Goal: Information Seeking & Learning: Learn about a topic

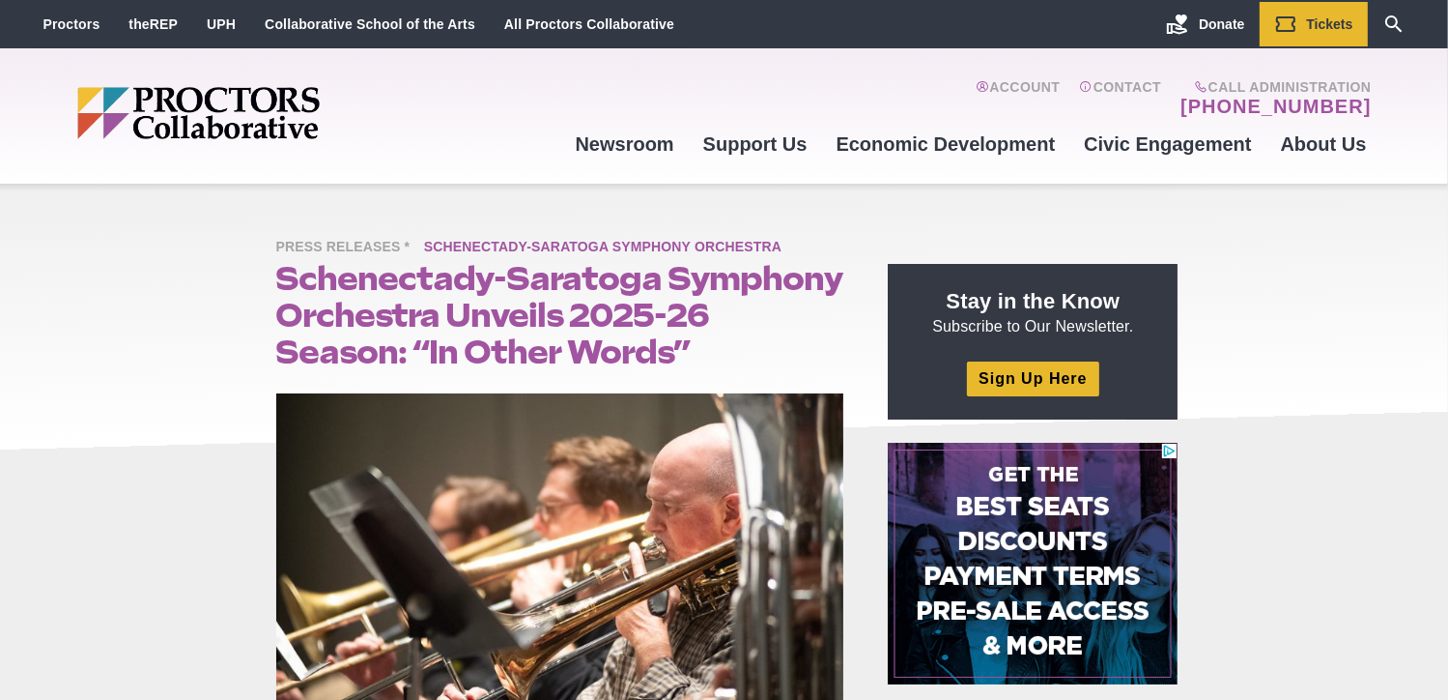
click at [437, 252] on span "Schenectady-Saratoga Symphony Orchestra" at bounding box center [607, 248] width 367 height 24
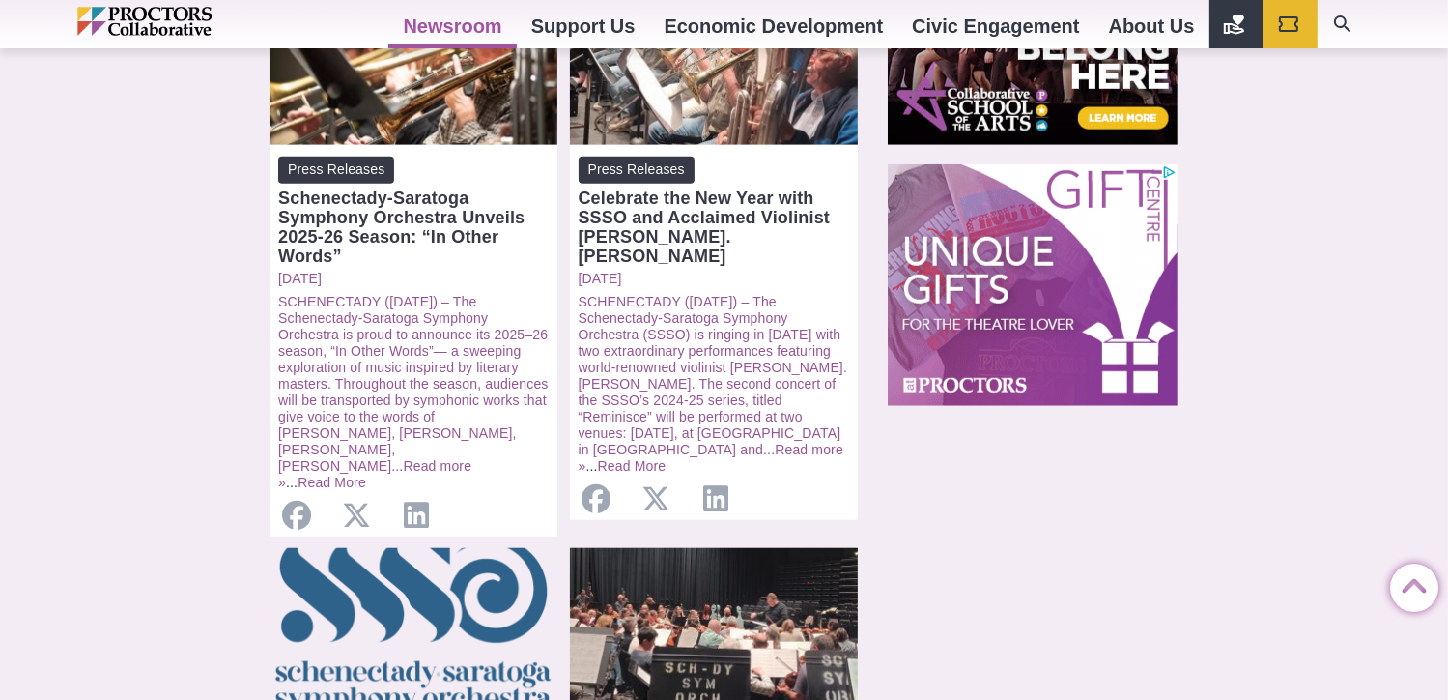
scroll to position [1449, 0]
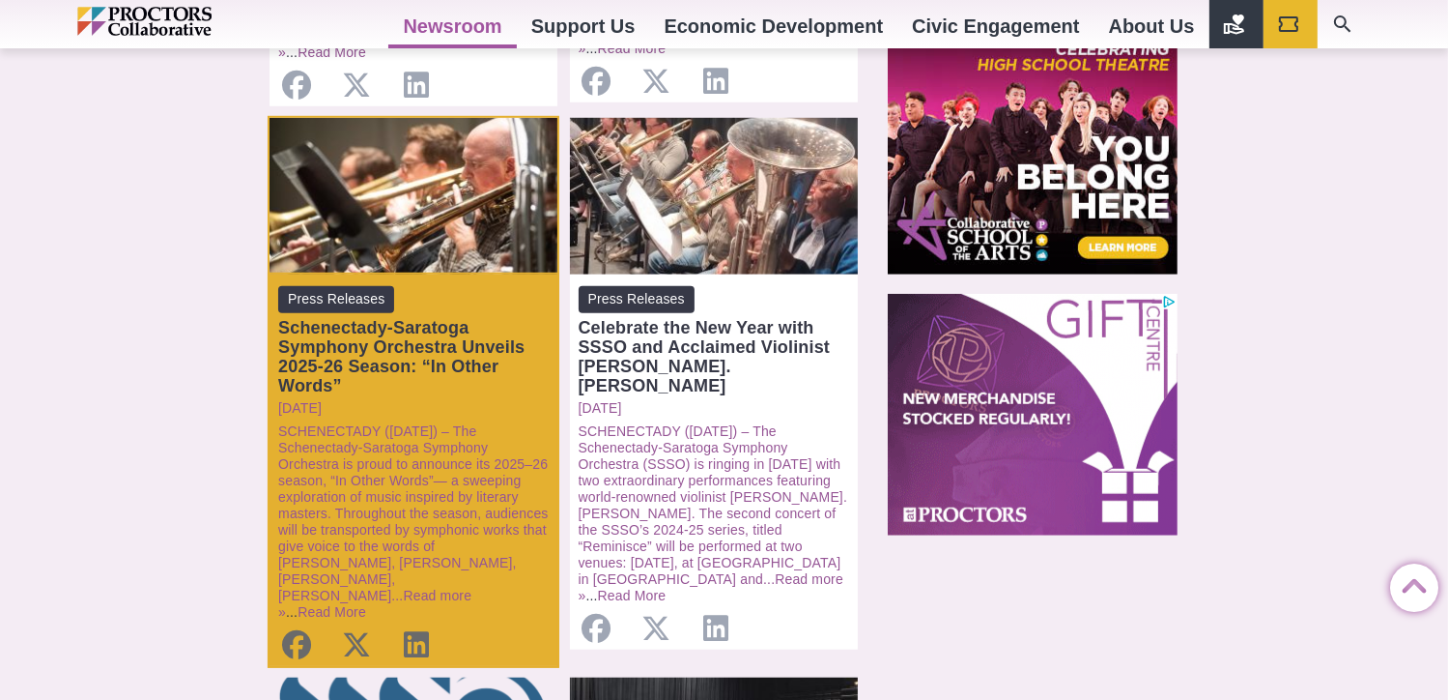
click at [332, 337] on div "Schenectady-Saratoga Symphony Orchestra Unveils 2025-26 Season: “In Other Words”" at bounding box center [413, 356] width 271 height 77
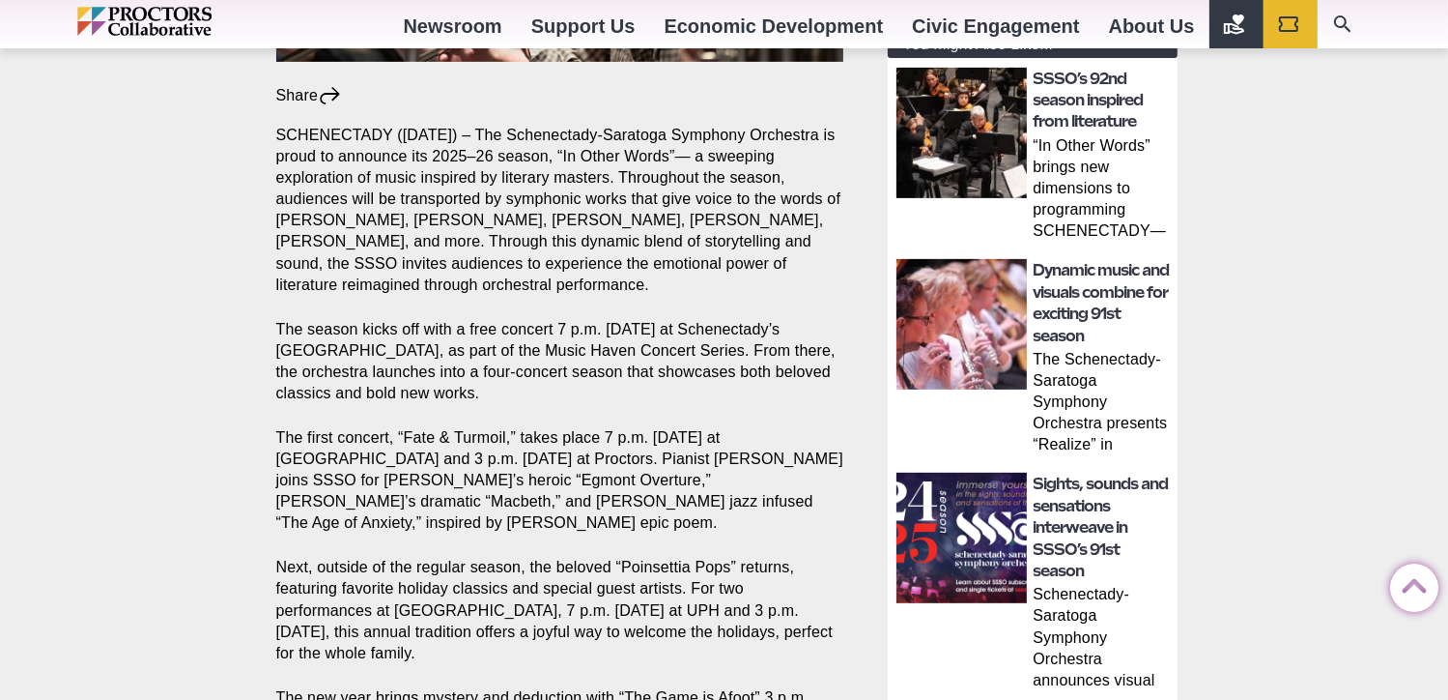
scroll to position [692, 0]
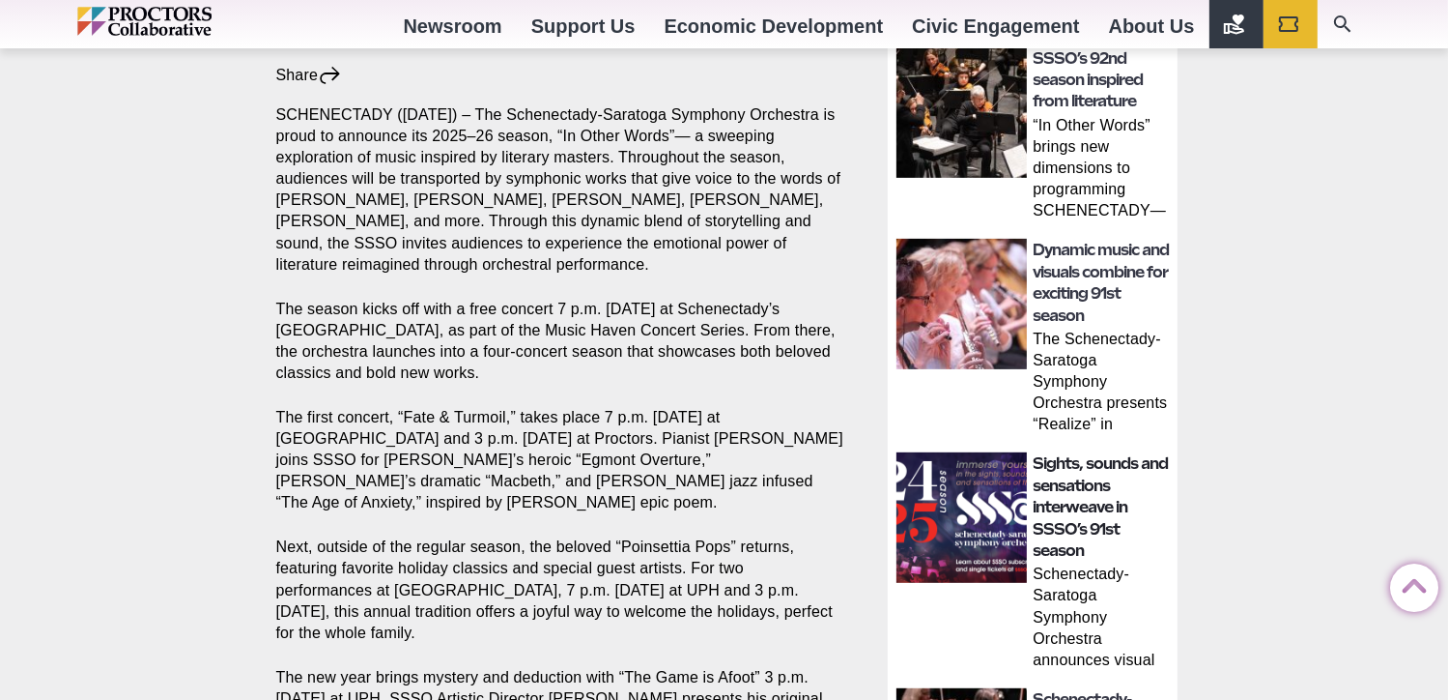
click at [1060, 462] on link "Sights, sounds and sensations interweave in SSSO’s 91st season" at bounding box center [1100, 506] width 135 height 105
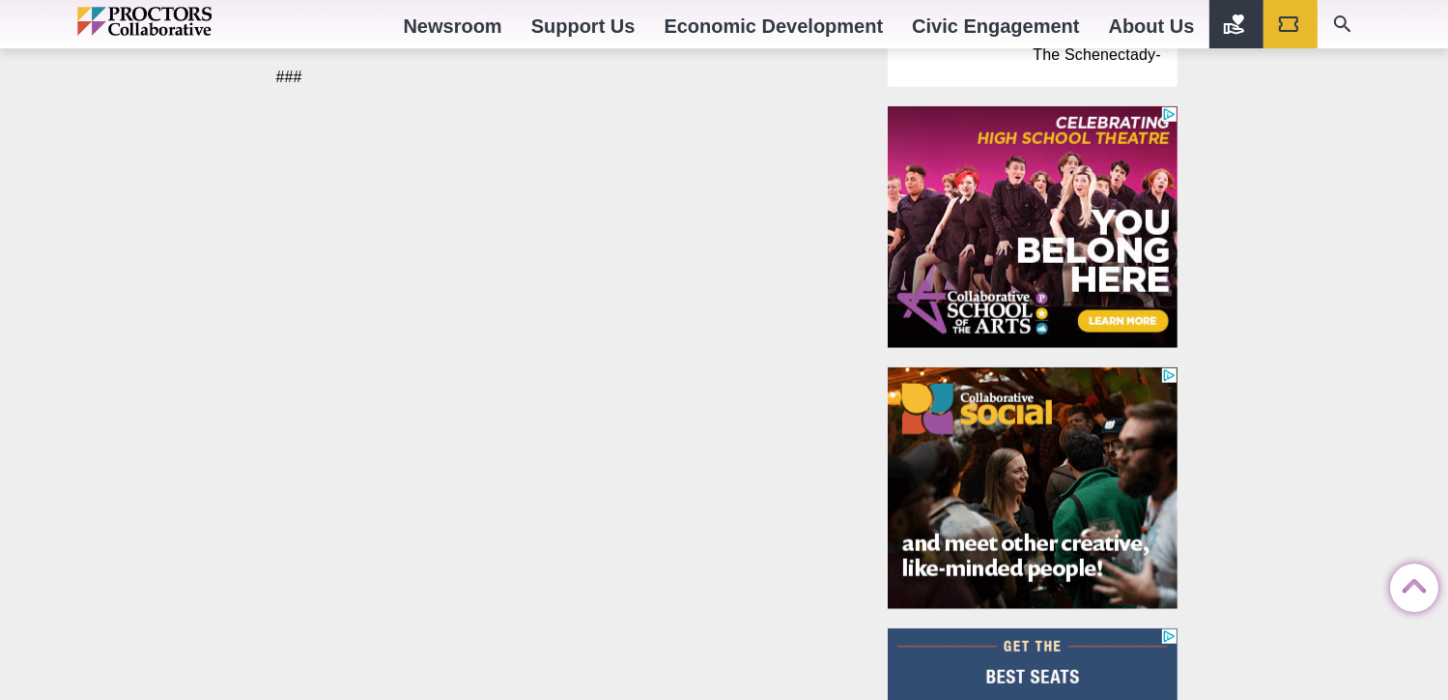
scroll to position [1847, 0]
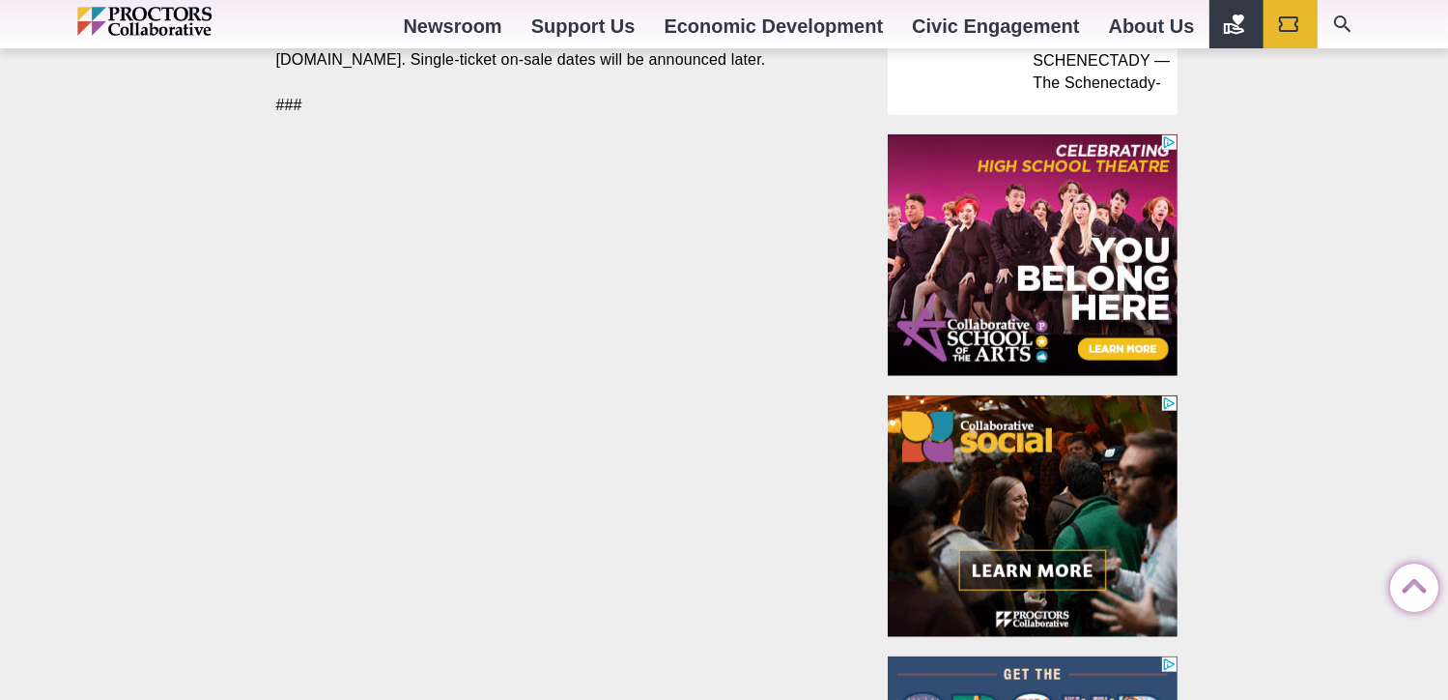
click at [986, 487] on img at bounding box center [1033, 516] width 290 height 242
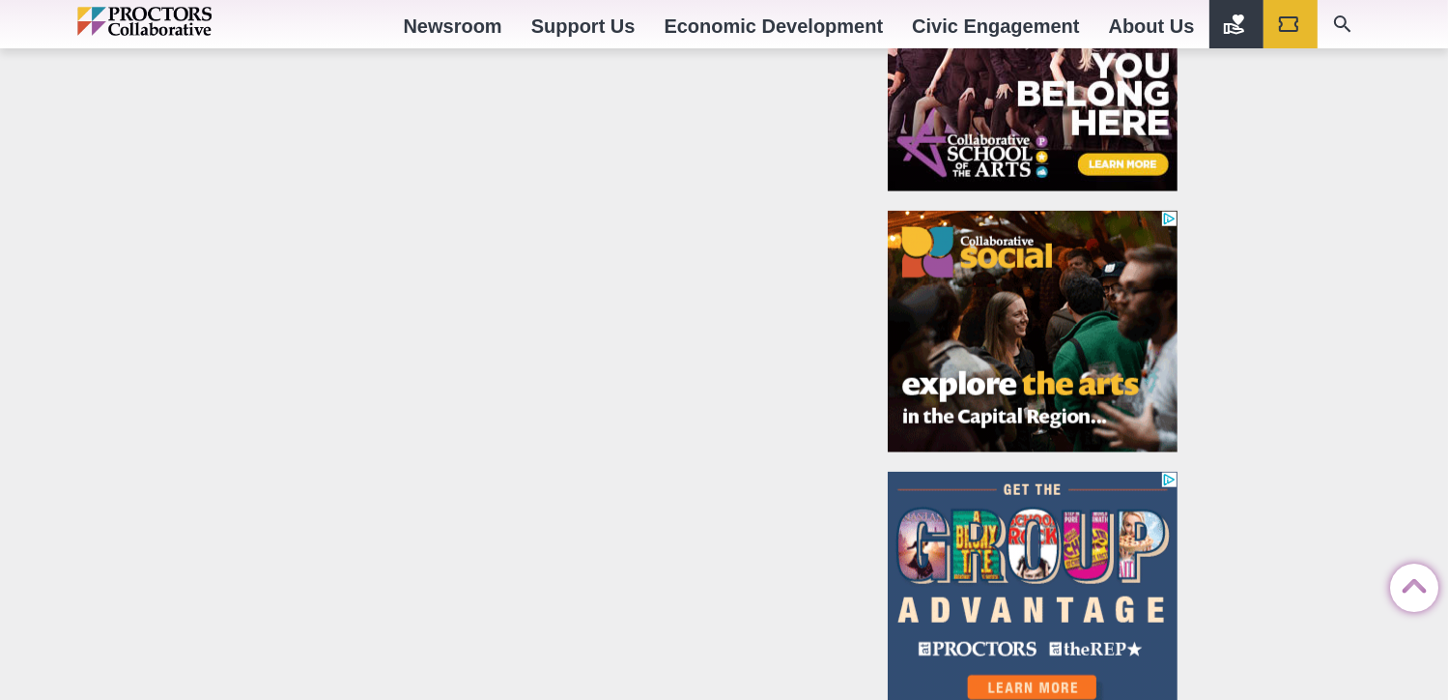
scroll to position [2041, 0]
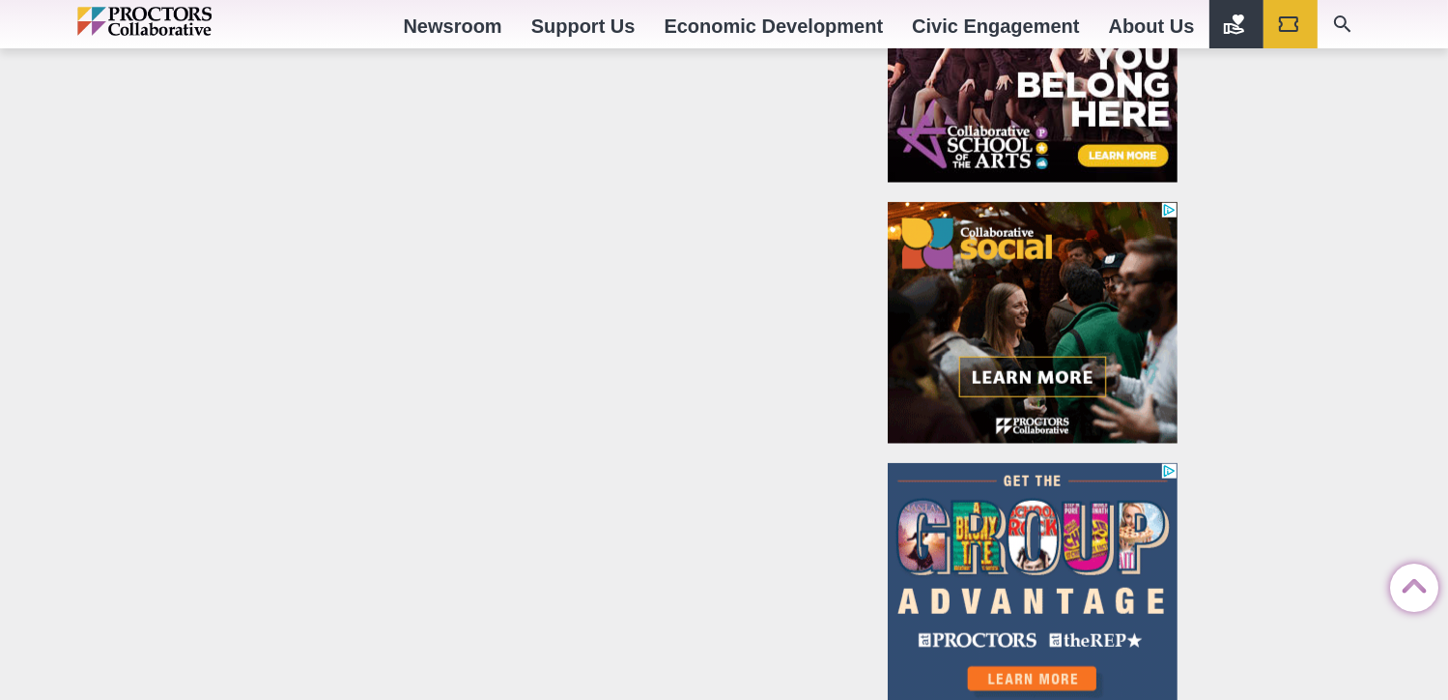
click at [1064, 672] on img at bounding box center [1033, 584] width 290 height 242
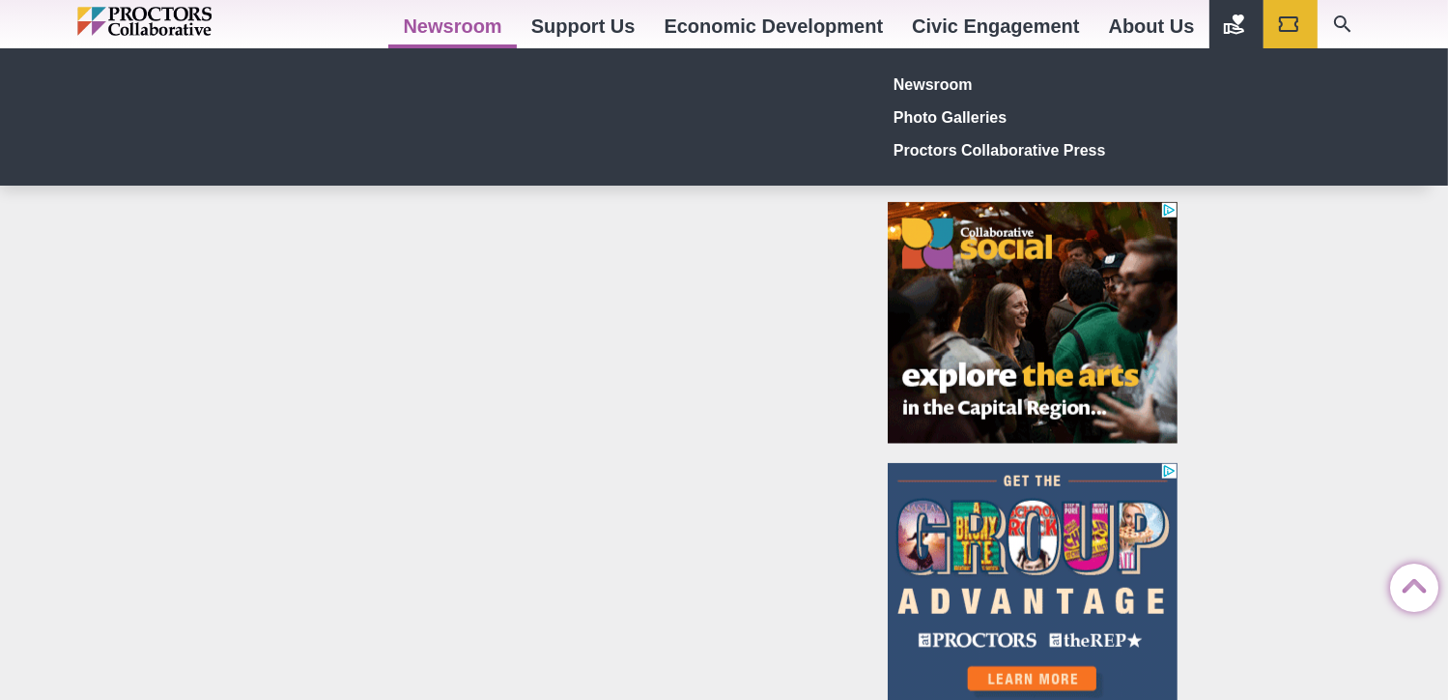
click at [468, 26] on link "Newsroom" at bounding box center [452, 26] width 128 height 52
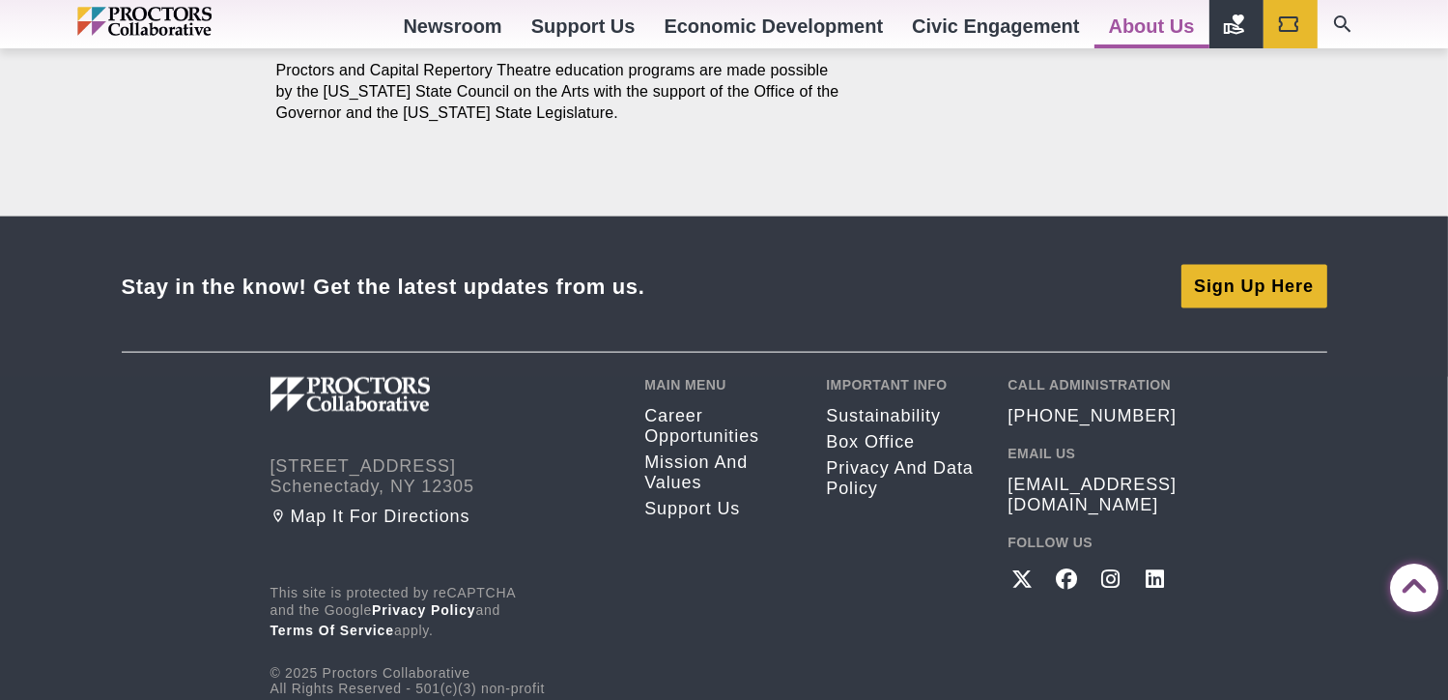
scroll to position [2609, 0]
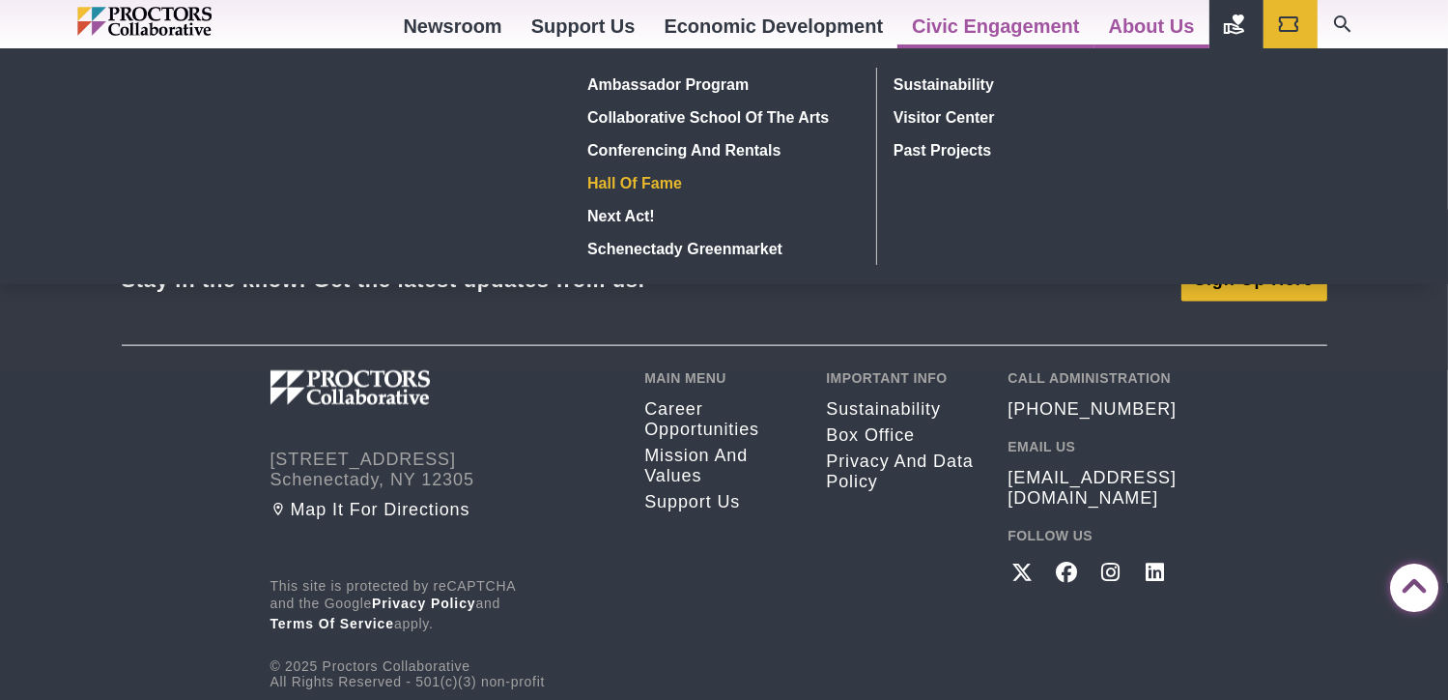
click at [653, 181] on link "Hall of Fame" at bounding box center [721, 182] width 281 height 33
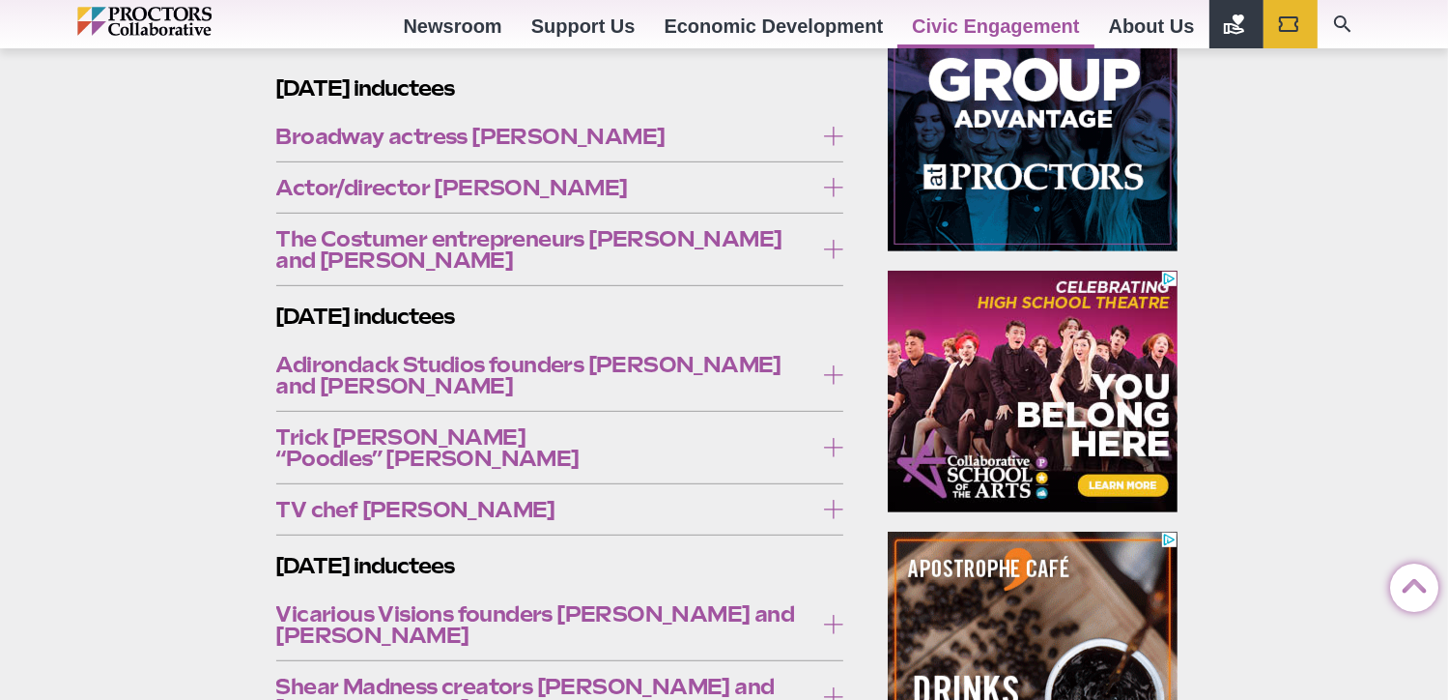
scroll to position [870, 0]
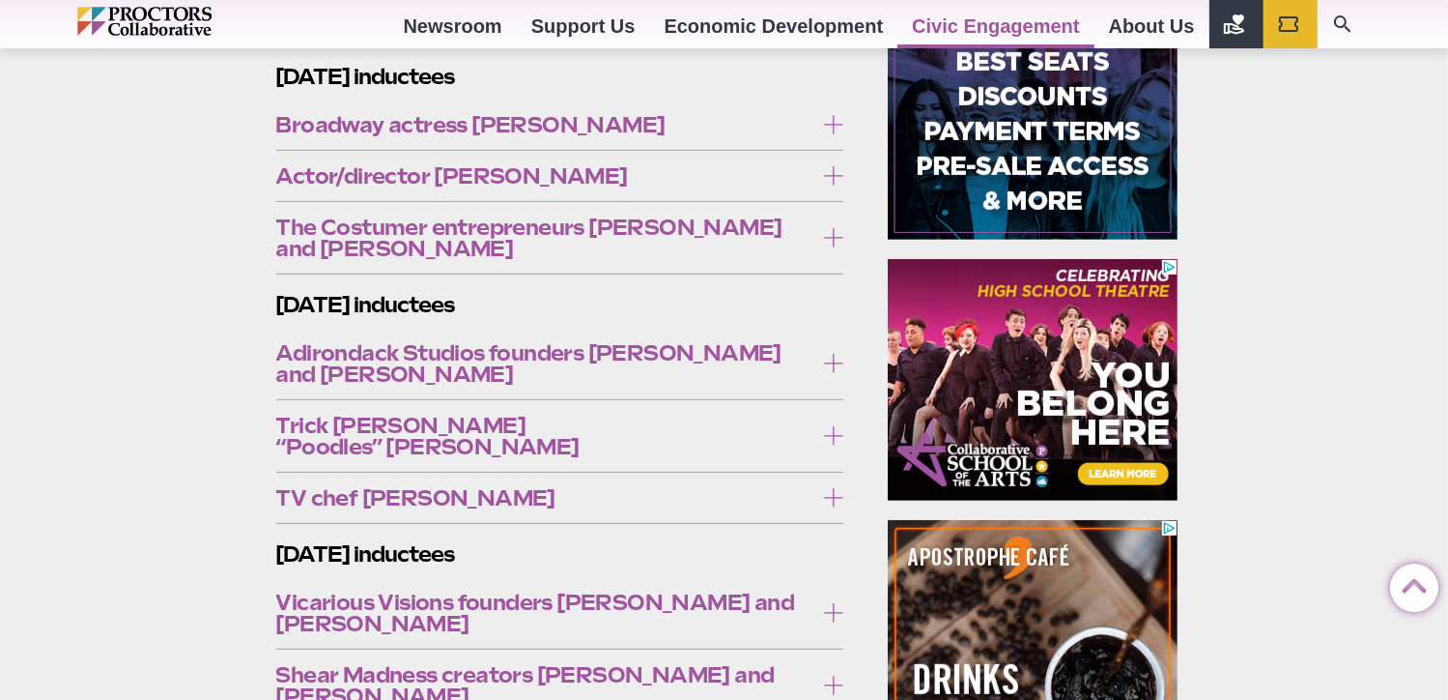
click at [380, 487] on span "TV chef Rachael Ray" at bounding box center [545, 497] width 538 height 21
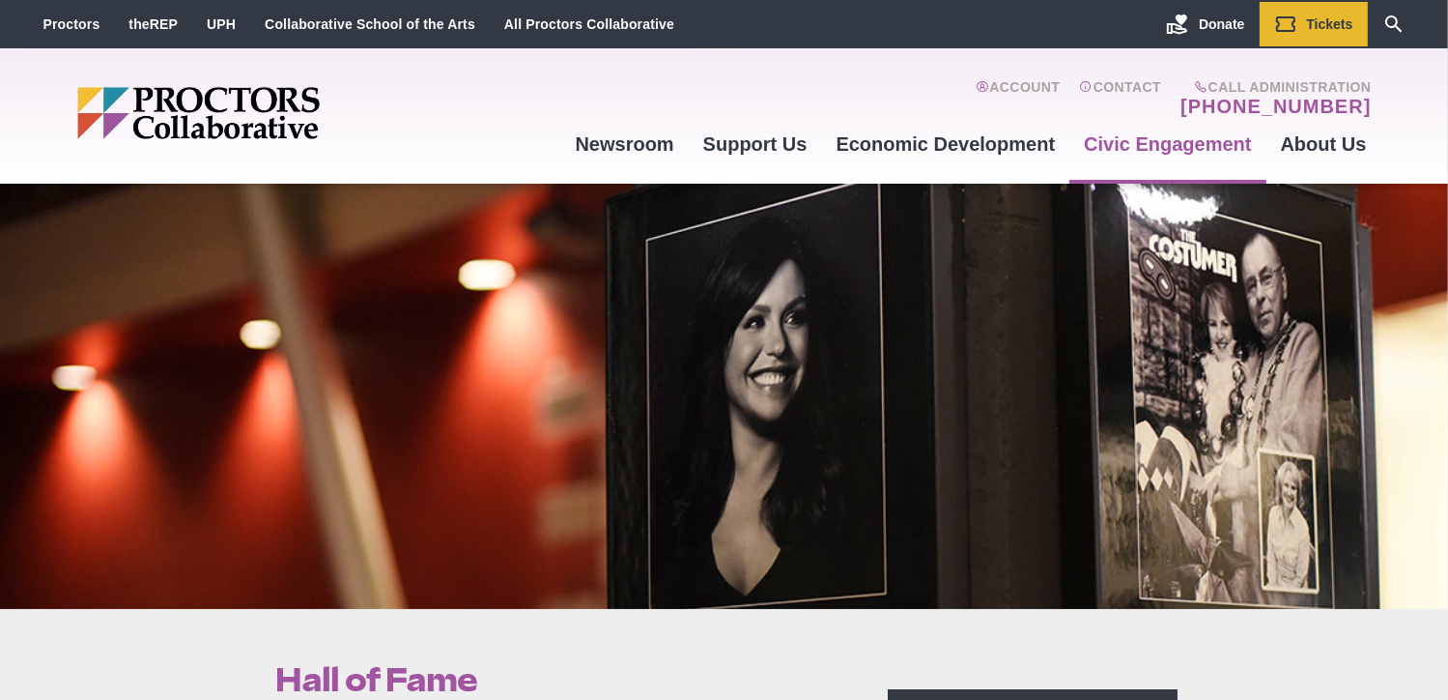
scroll to position [0, 0]
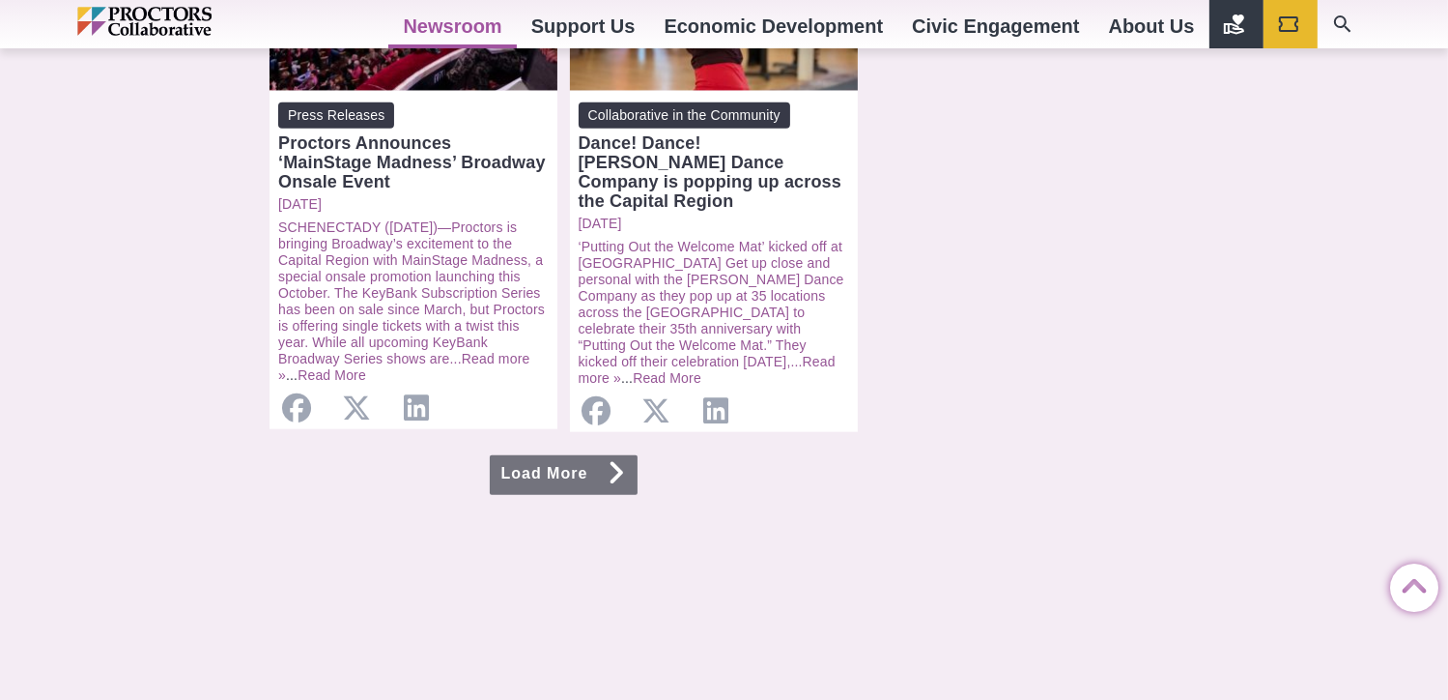
scroll to position [2319, 0]
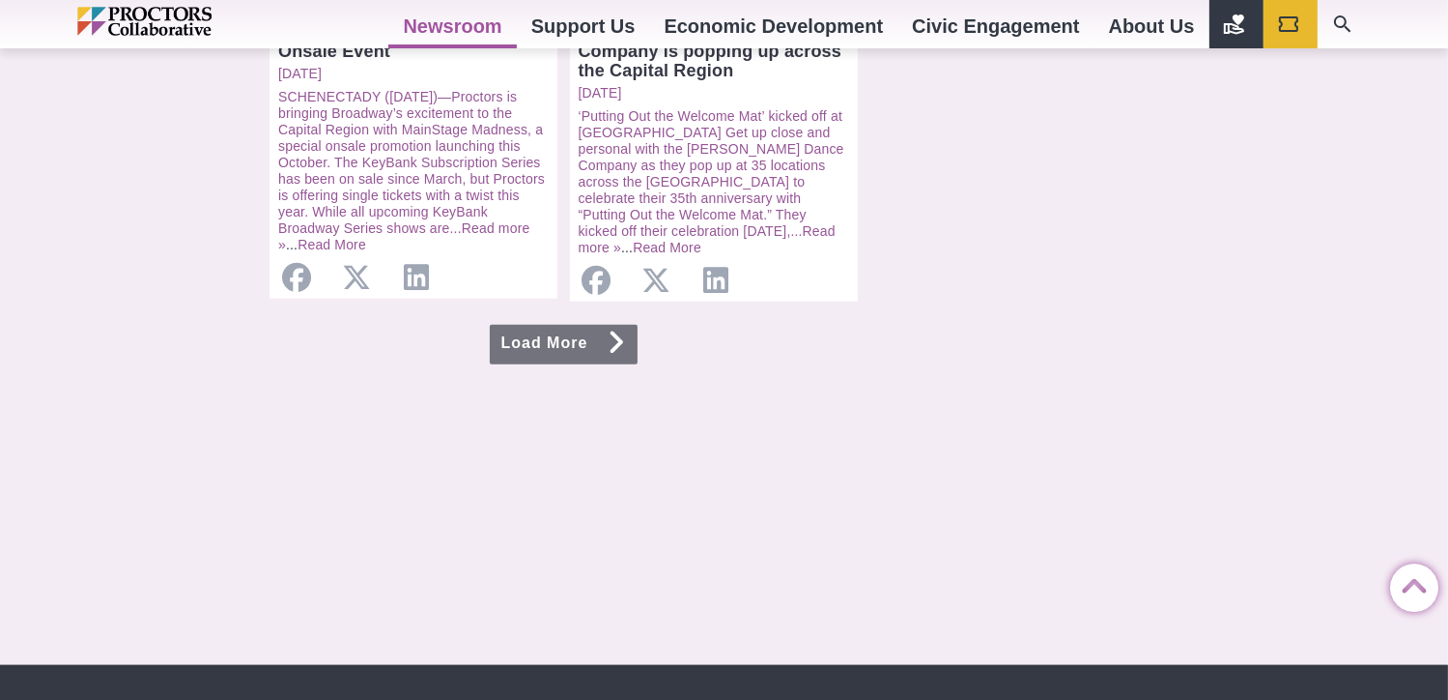
click at [625, 334] on icon at bounding box center [616, 341] width 19 height 15
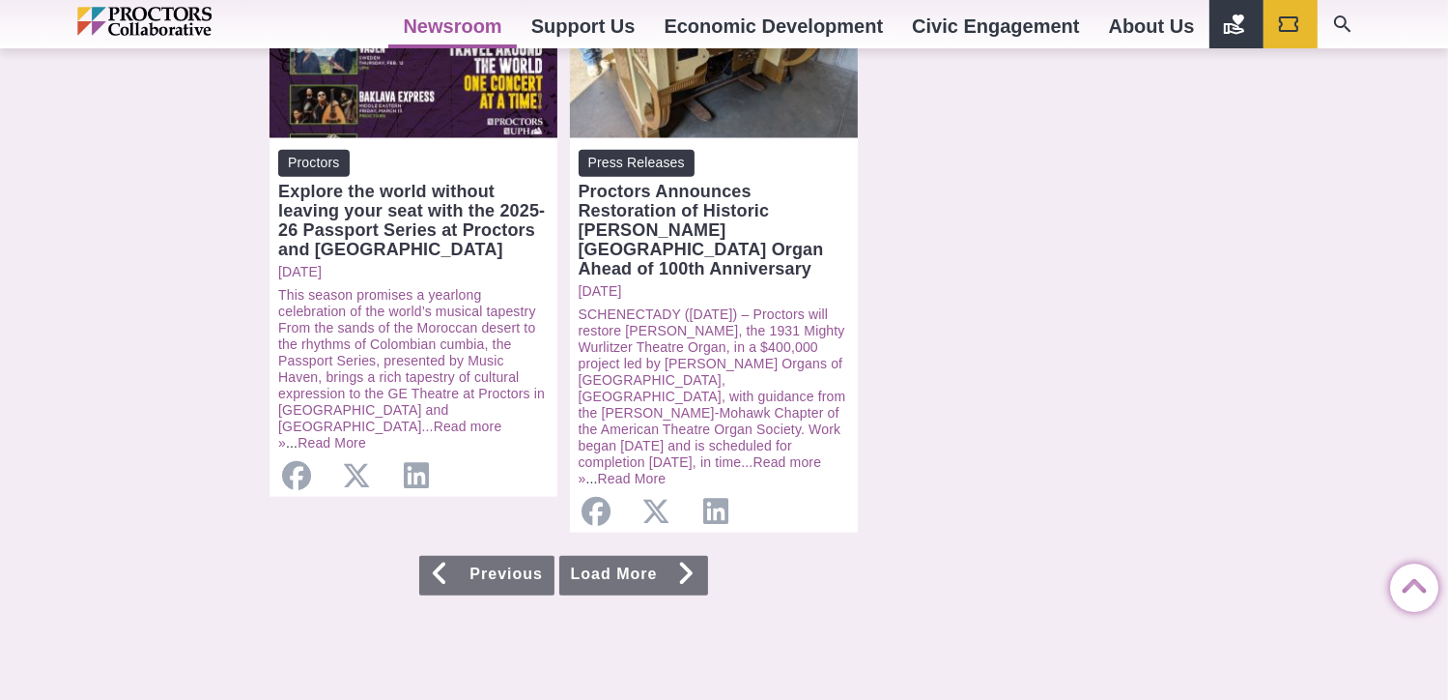
scroll to position [2126, 0]
